Goal: Use online tool/utility

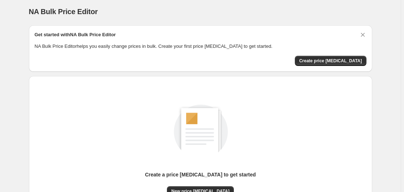
scroll to position [79, 0]
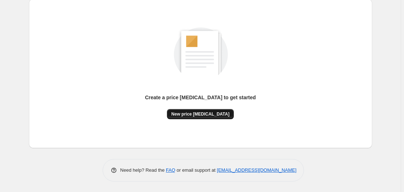
click at [204, 113] on span "New price change job" at bounding box center [200, 114] width 58 height 6
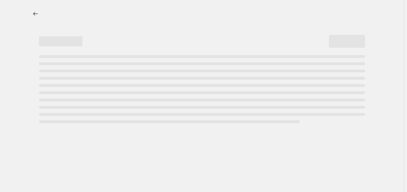
select select "percentage"
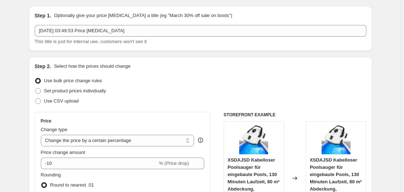
scroll to position [74, 0]
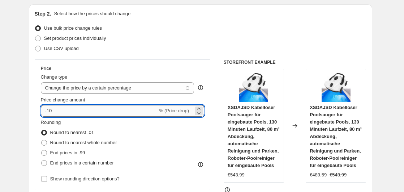
click at [80, 109] on input "-10" at bounding box center [99, 111] width 117 height 12
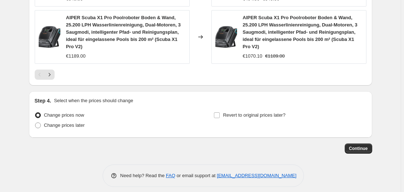
scroll to position [644, 0]
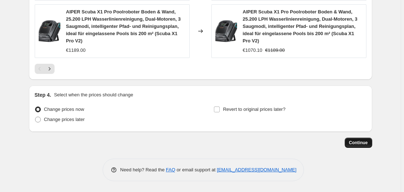
type input "-25"
click at [357, 142] on span "Continue" at bounding box center [358, 143] width 19 height 6
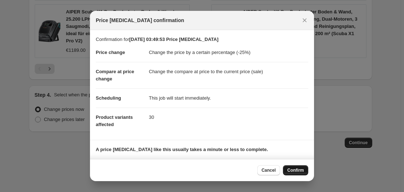
click at [294, 166] on button "Confirm" at bounding box center [295, 170] width 25 height 10
click at [294, 166] on div "Cancel Confirm" at bounding box center [282, 170] width 51 height 10
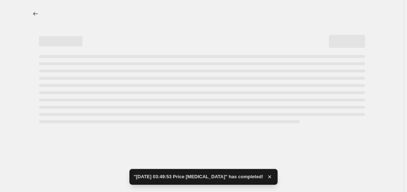
select select "percentage"
